Goal: Information Seeking & Learning: Check status

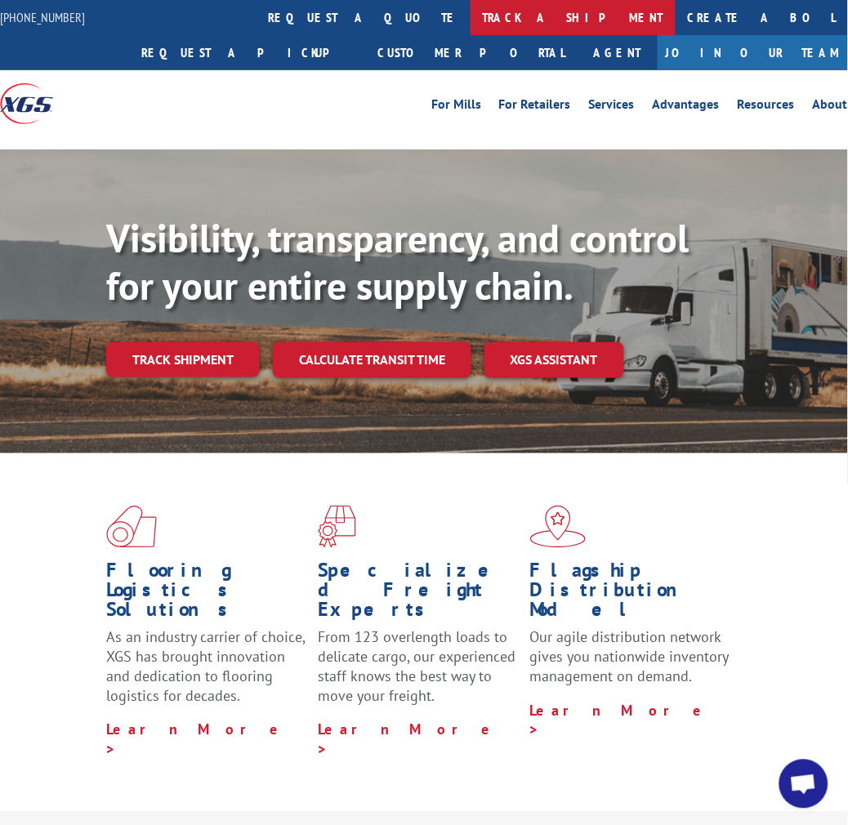
click at [471, 22] on link "track a shipment" at bounding box center [573, 17] width 205 height 35
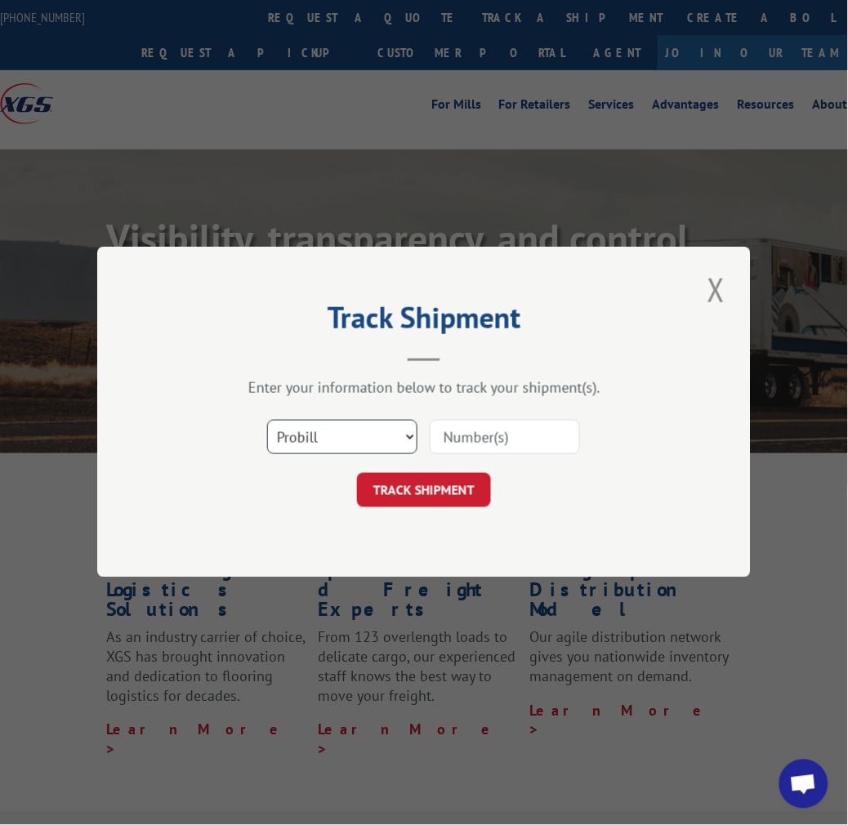
click at [393, 434] on select "Select category... Probill BOL PO" at bounding box center [342, 438] width 150 height 34
select select "bol"
click at [267, 421] on select "Select category... Probill BOL PO" at bounding box center [342, 438] width 150 height 34
click at [475, 434] on input at bounding box center [505, 438] width 150 height 34
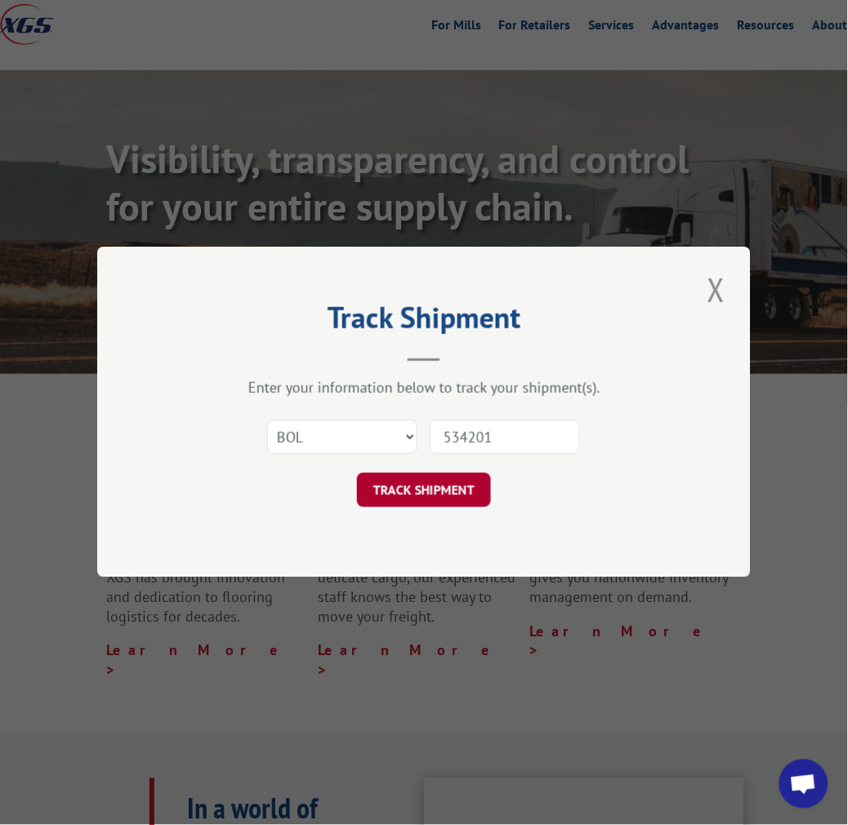
scroll to position [91, 0]
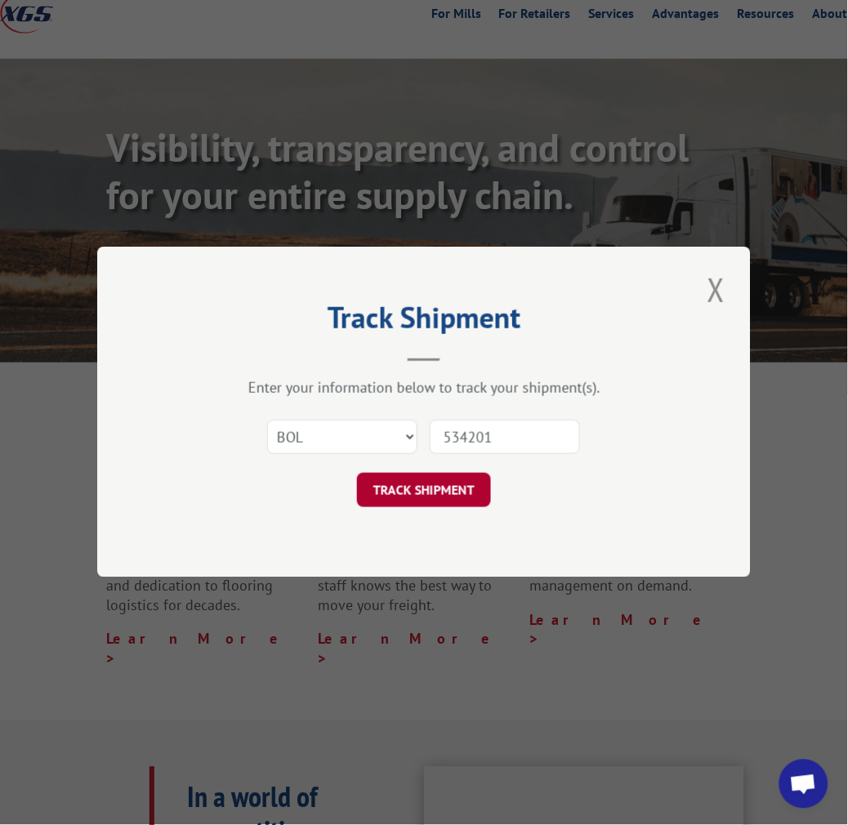
type input "534201"
click at [447, 493] on button "TRACK SHIPMENT" at bounding box center [424, 491] width 134 height 34
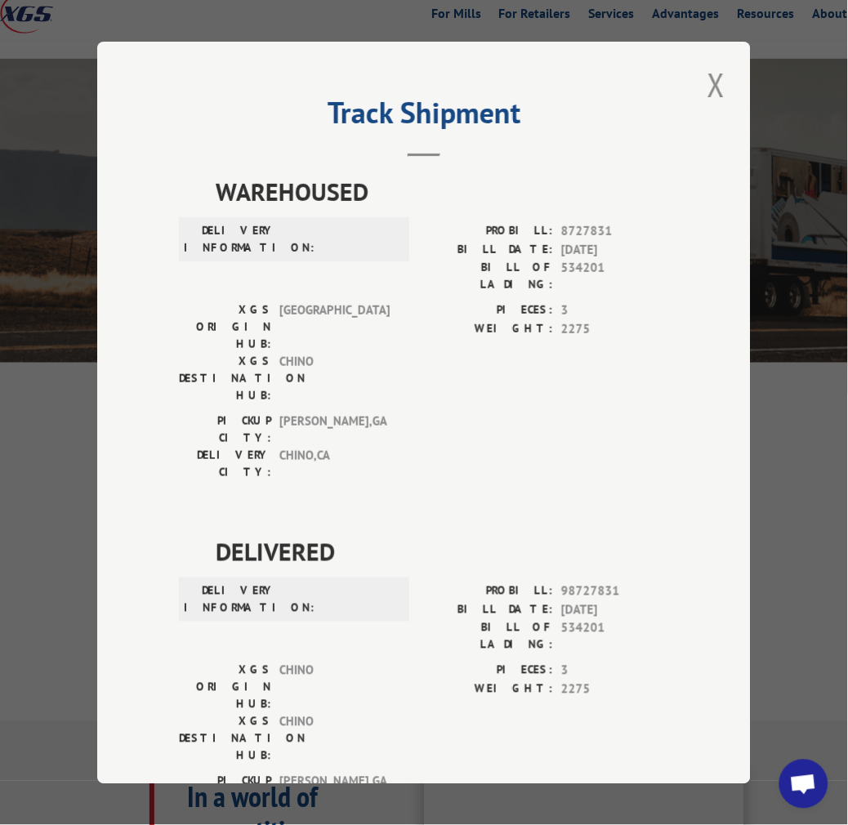
click at [678, 345] on div "Track Shipment WAREHOUSED DELIVERY INFORMATION: PROBILL: 8727831 BILL DATE: [DA…" at bounding box center [424, 413] width 654 height 743
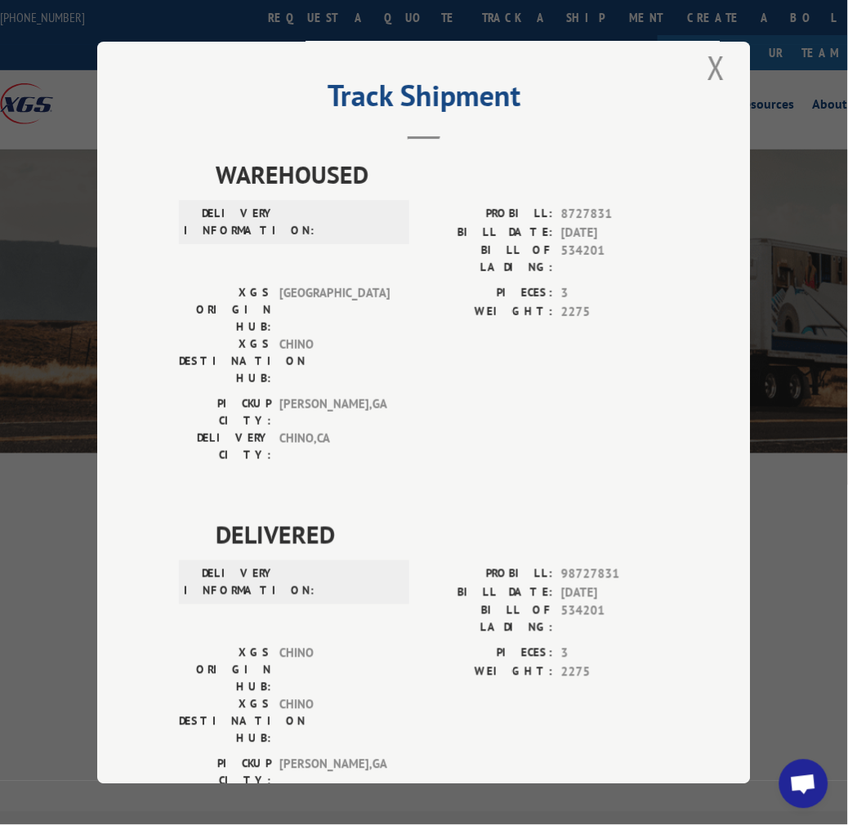
scroll to position [0, 0]
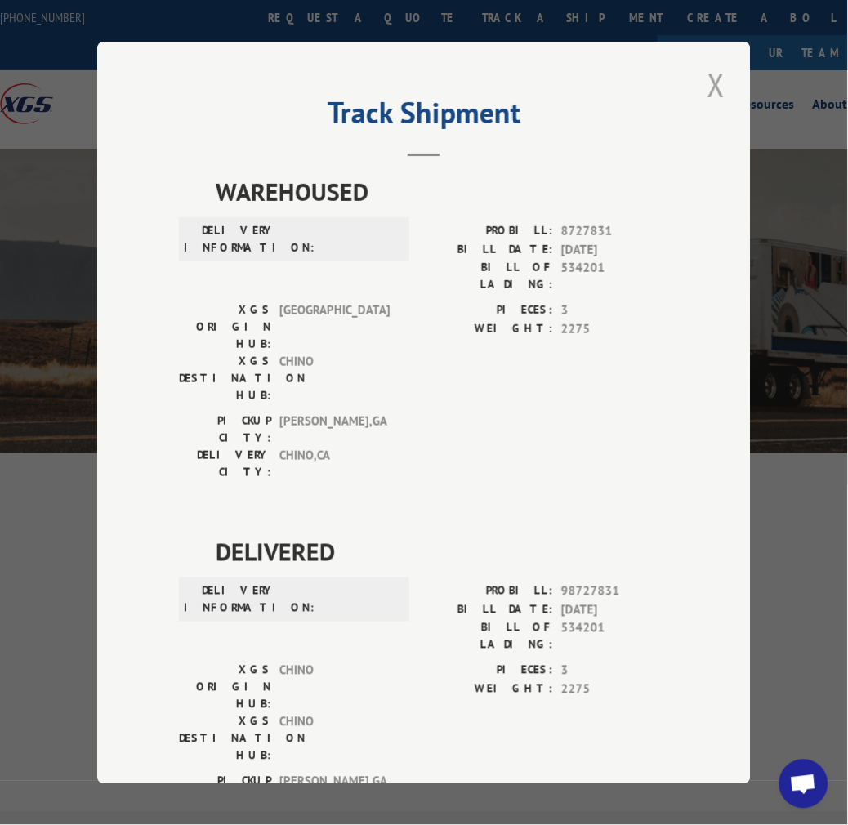
click at [707, 68] on button "Close modal" at bounding box center [717, 84] width 28 height 45
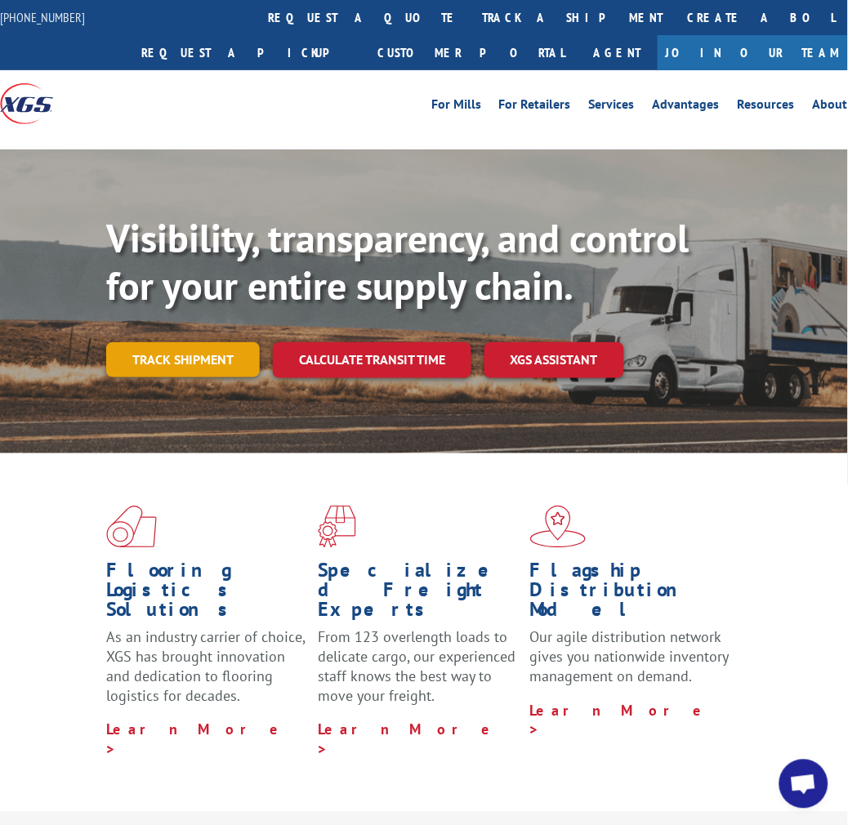
click at [192, 357] on link "Track shipment" at bounding box center [183, 359] width 154 height 34
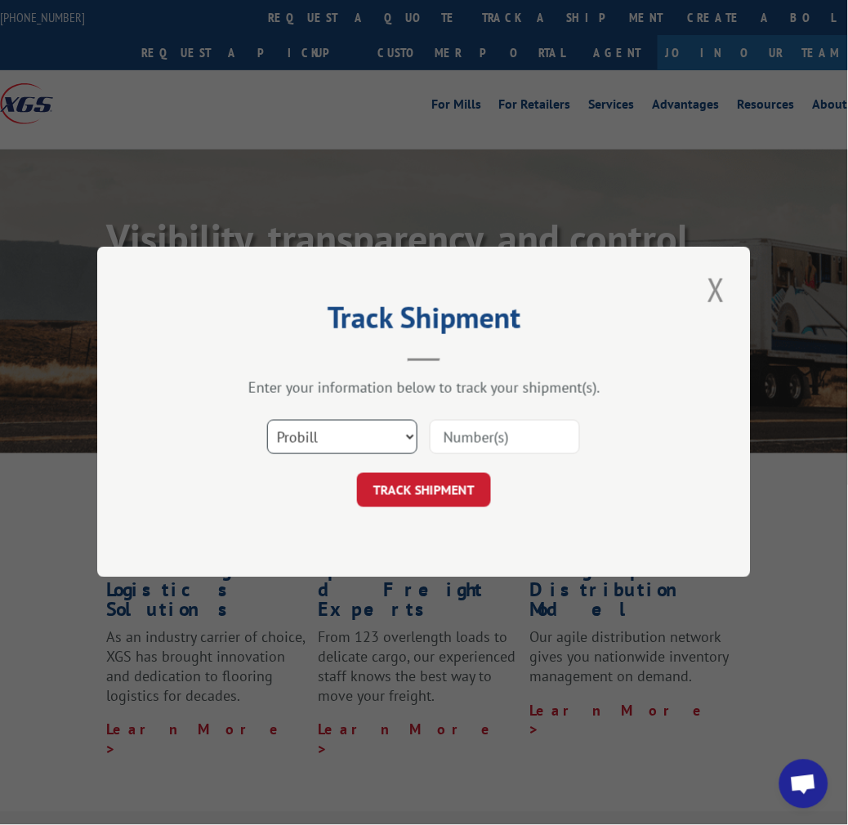
click at [356, 422] on select "Select category... Probill BOL PO" at bounding box center [342, 438] width 150 height 34
click at [267, 421] on select "Select category... Probill BOL PO" at bounding box center [342, 438] width 150 height 34
click at [475, 438] on input at bounding box center [505, 438] width 150 height 34
type input "534201"
click at [468, 504] on button "TRACK SHIPMENT" at bounding box center [424, 491] width 134 height 34
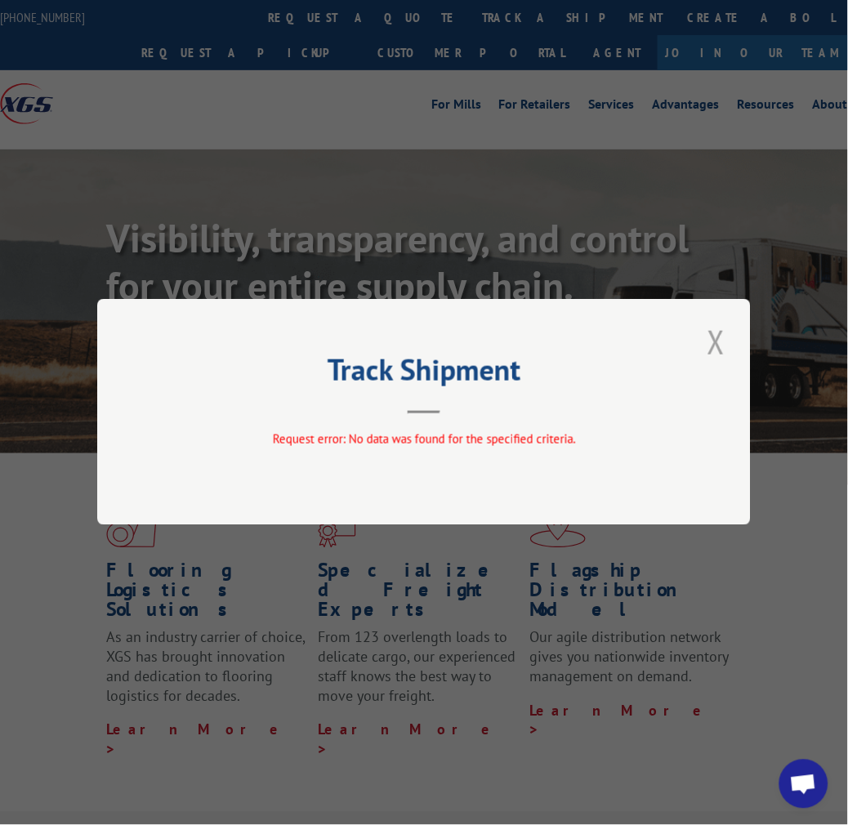
click at [729, 332] on button "Close modal" at bounding box center [717, 341] width 28 height 45
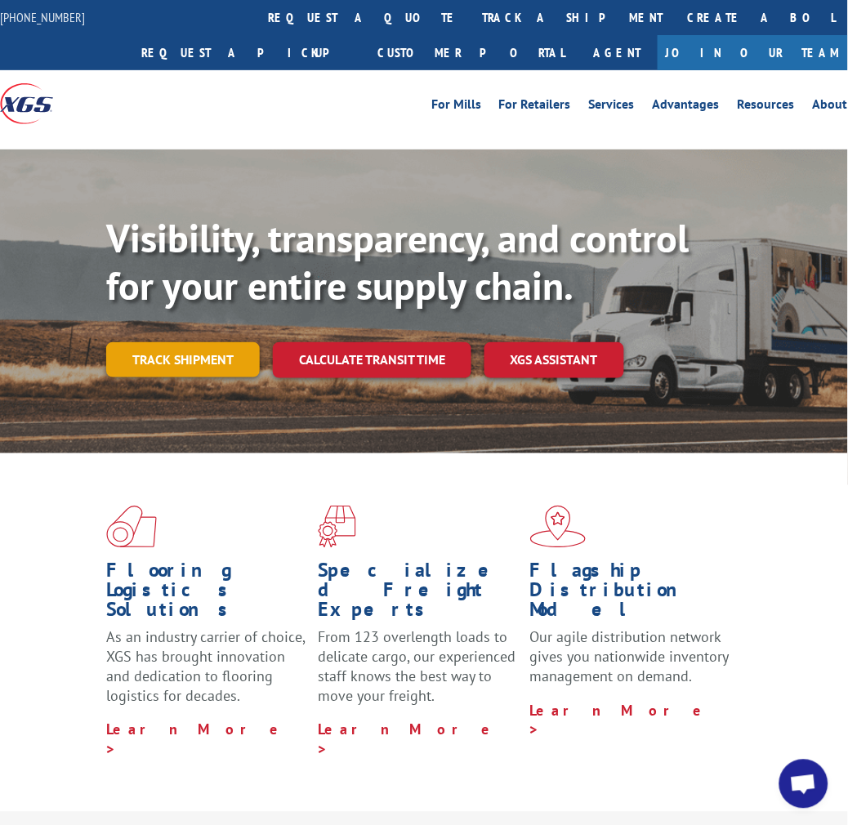
click at [189, 363] on link "Track shipment" at bounding box center [183, 359] width 154 height 34
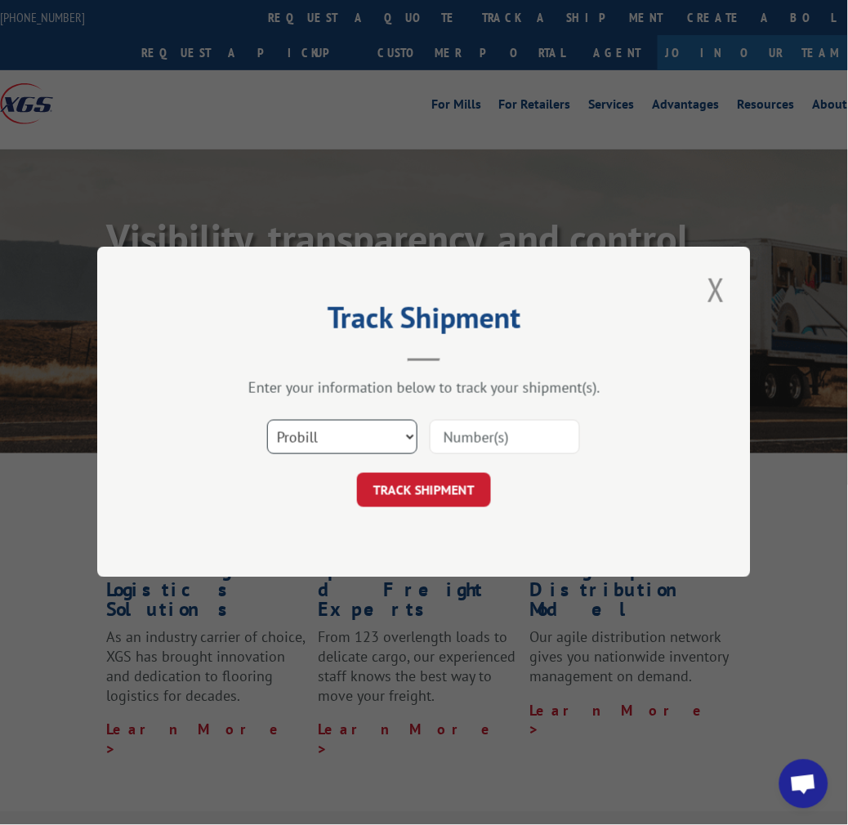
click at [337, 435] on select "Select category... Probill BOL PO" at bounding box center [342, 438] width 150 height 34
select select "bol"
click at [267, 421] on select "Select category... Probill BOL PO" at bounding box center [342, 438] width 150 height 34
click at [497, 445] on input at bounding box center [505, 438] width 150 height 34
type input "534201"
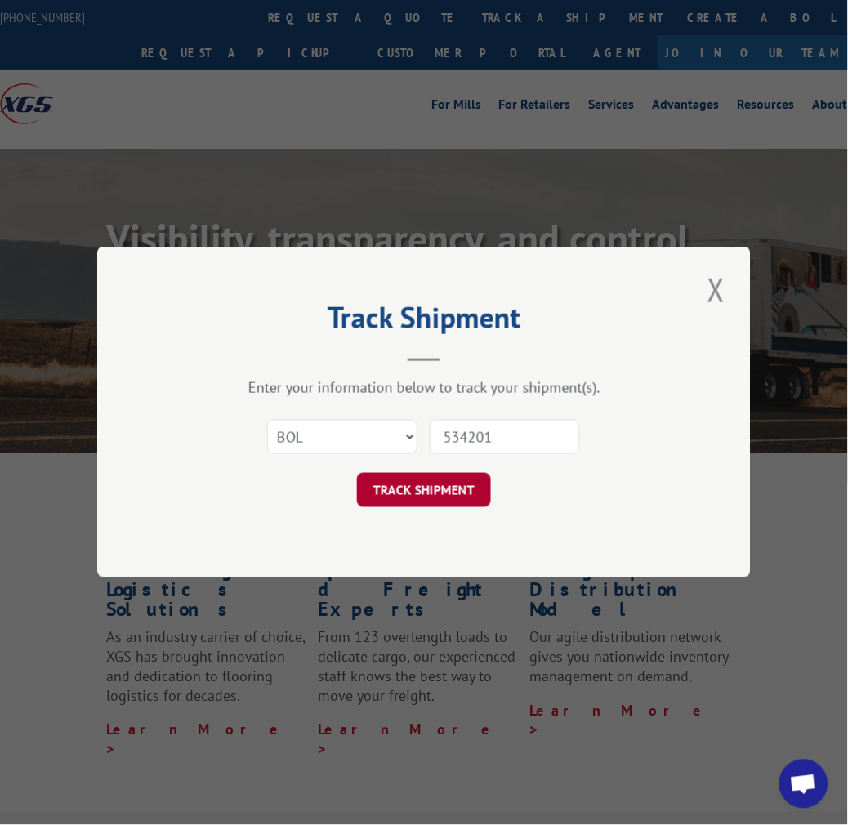
click at [408, 491] on button "TRACK SHIPMENT" at bounding box center [424, 491] width 134 height 34
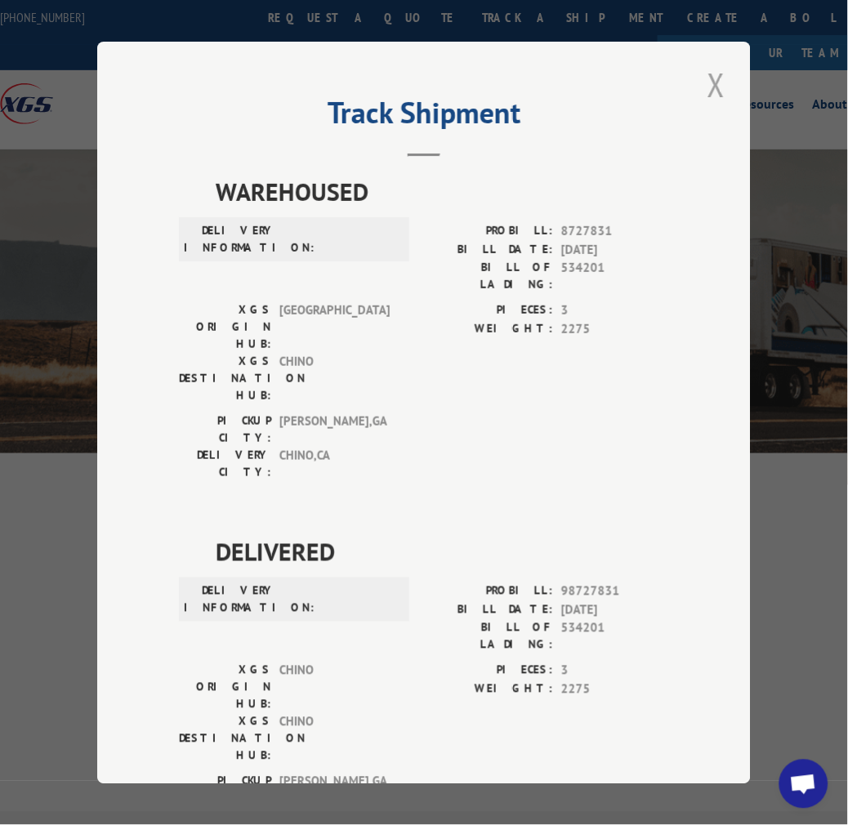
click at [705, 78] on button "Close modal" at bounding box center [717, 84] width 28 height 45
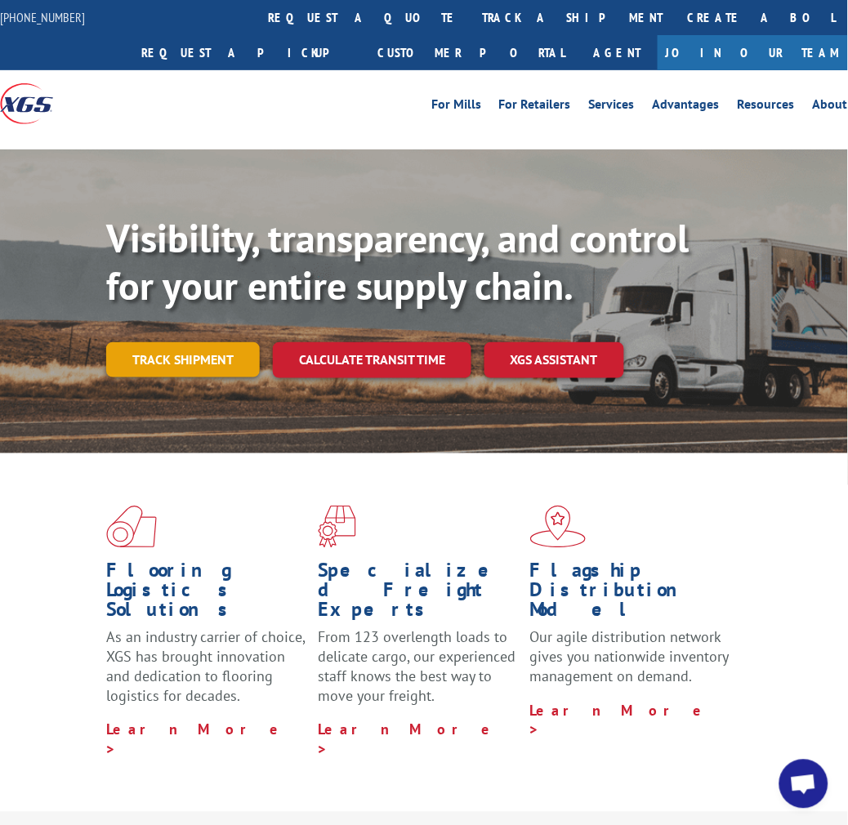
click at [150, 351] on link "Track shipment" at bounding box center [183, 359] width 154 height 34
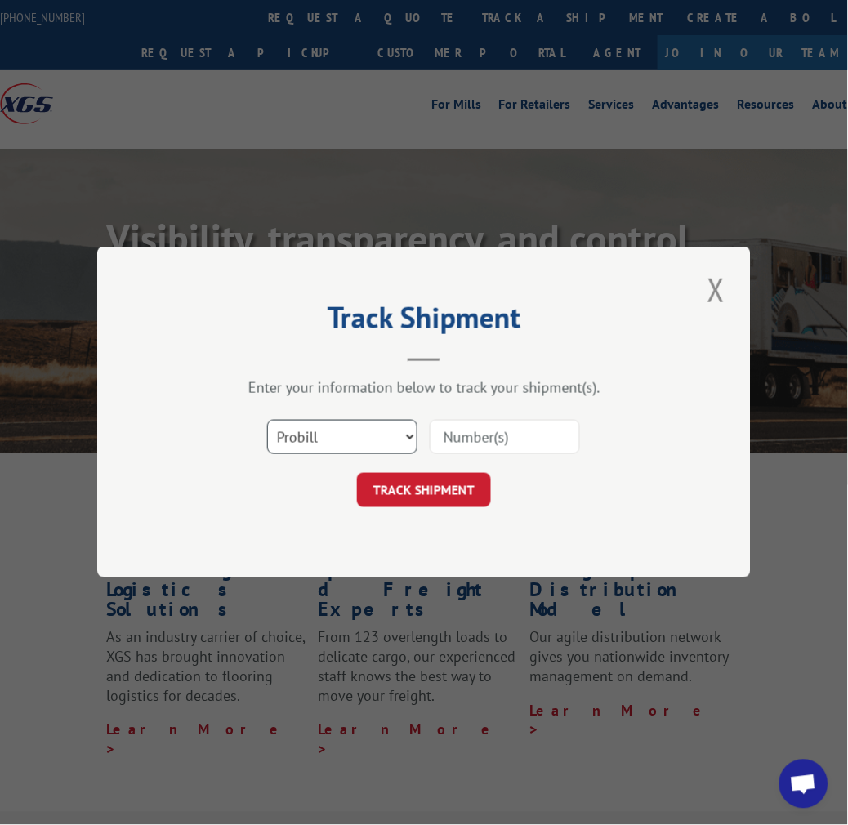
click at [385, 439] on select "Select category... Probill BOL PO" at bounding box center [342, 438] width 150 height 34
select select "bol"
click at [267, 421] on select "Select category... Probill BOL PO" at bounding box center [342, 438] width 150 height 34
click at [493, 439] on input at bounding box center [505, 438] width 150 height 34
type input "534201"
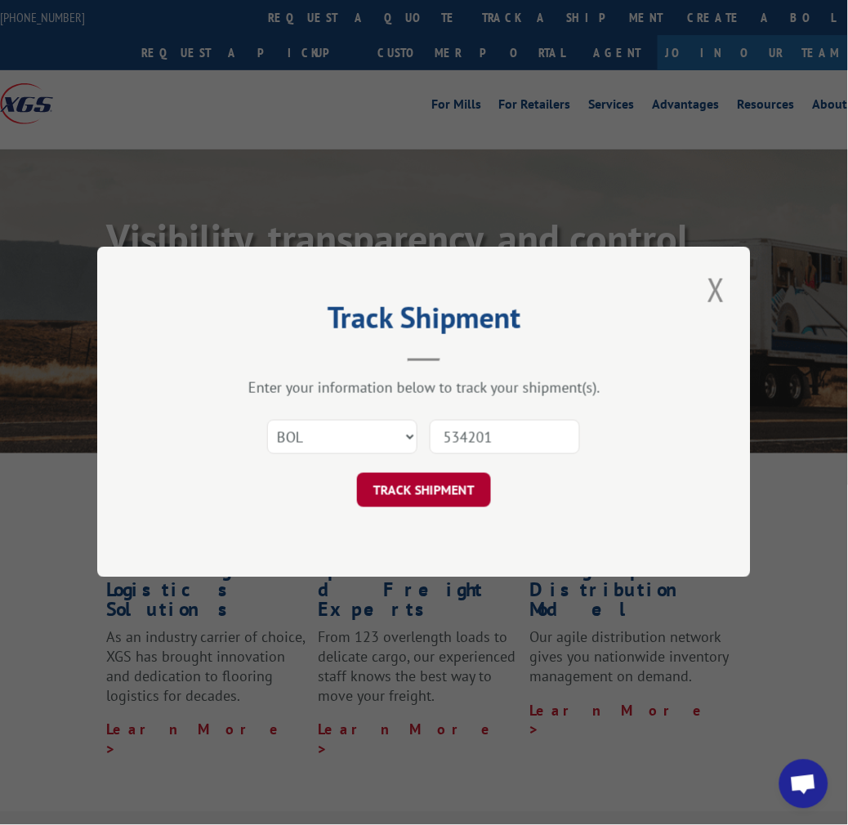
click at [429, 500] on button "TRACK SHIPMENT" at bounding box center [424, 491] width 134 height 34
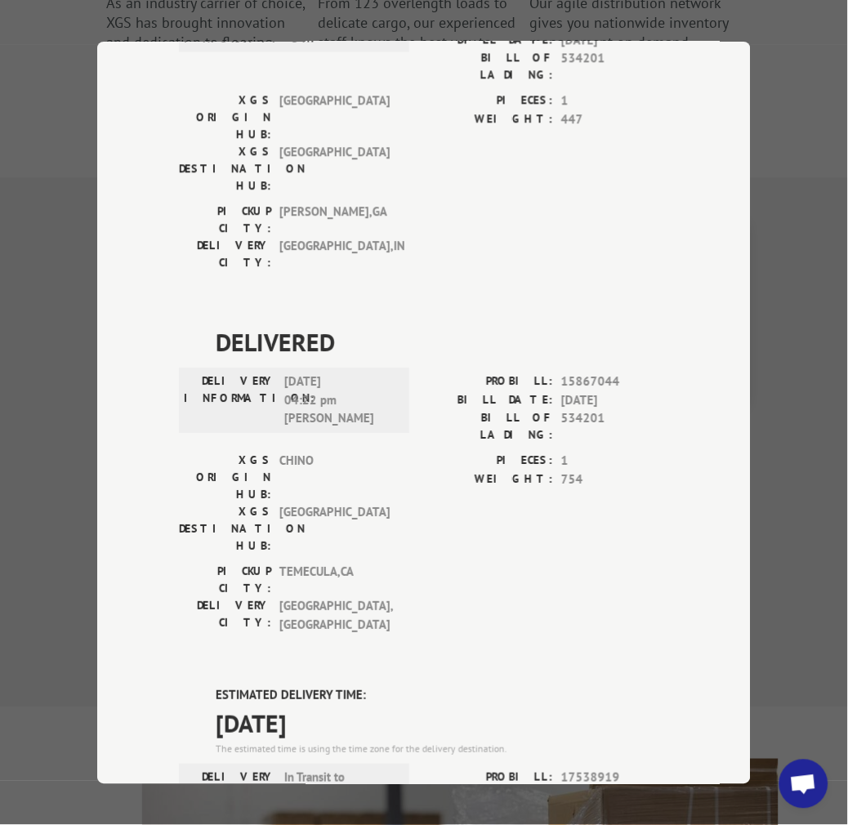
scroll to position [1571, 0]
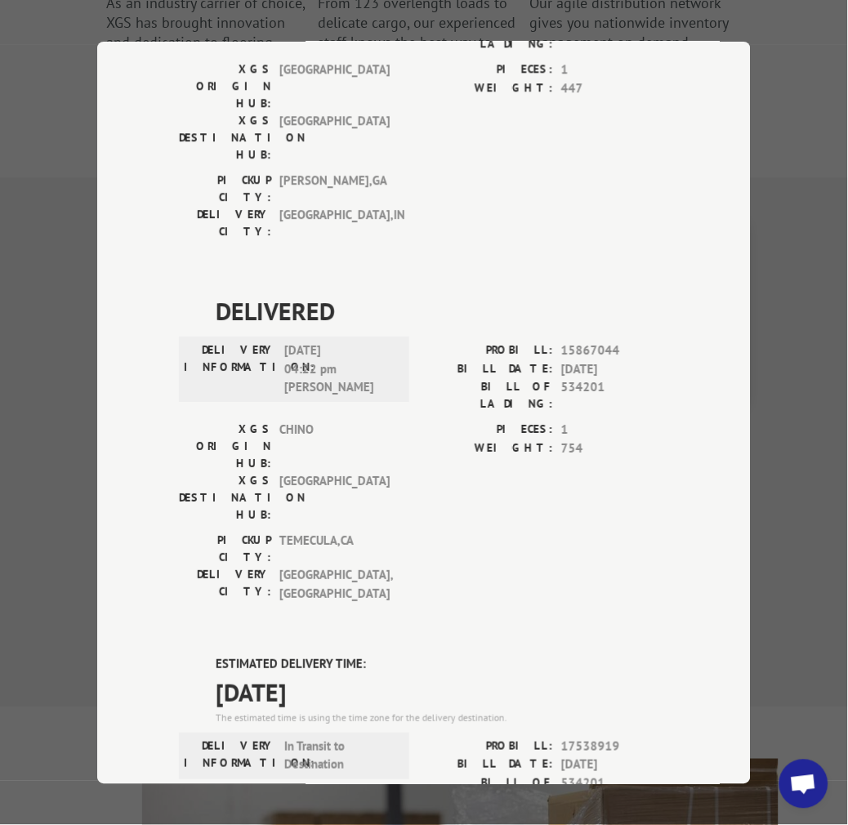
drag, startPoint x: 658, startPoint y: 275, endPoint x: 646, endPoint y: 276, distance: 11.5
click at [657, 756] on span "[DATE]" at bounding box center [615, 765] width 108 height 19
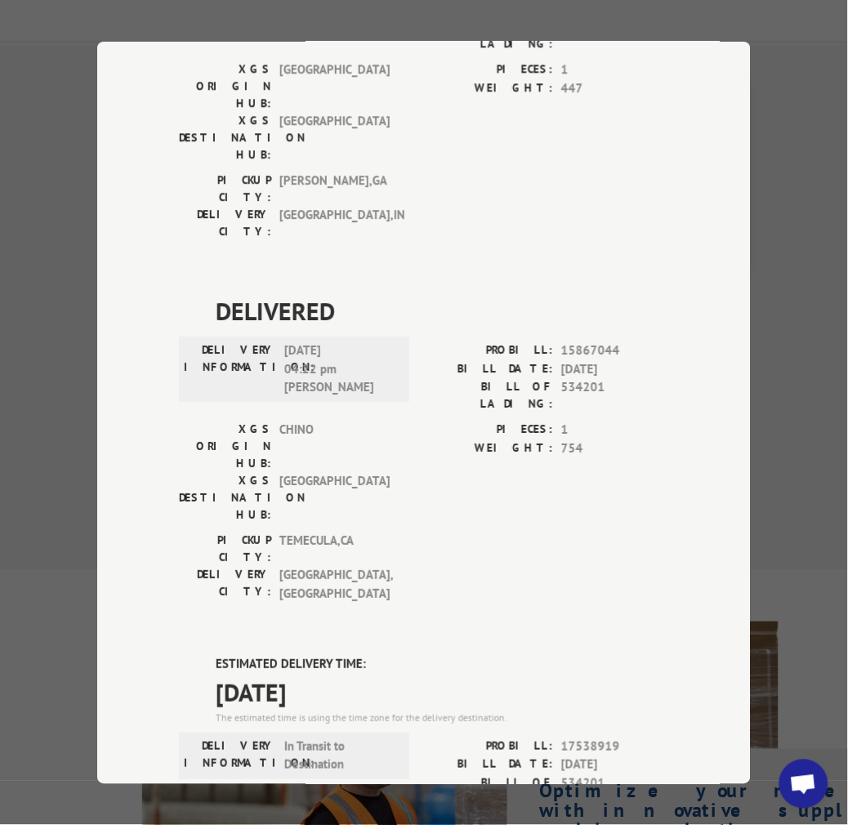
scroll to position [817, 0]
